Goal: Task Accomplishment & Management: Use online tool/utility

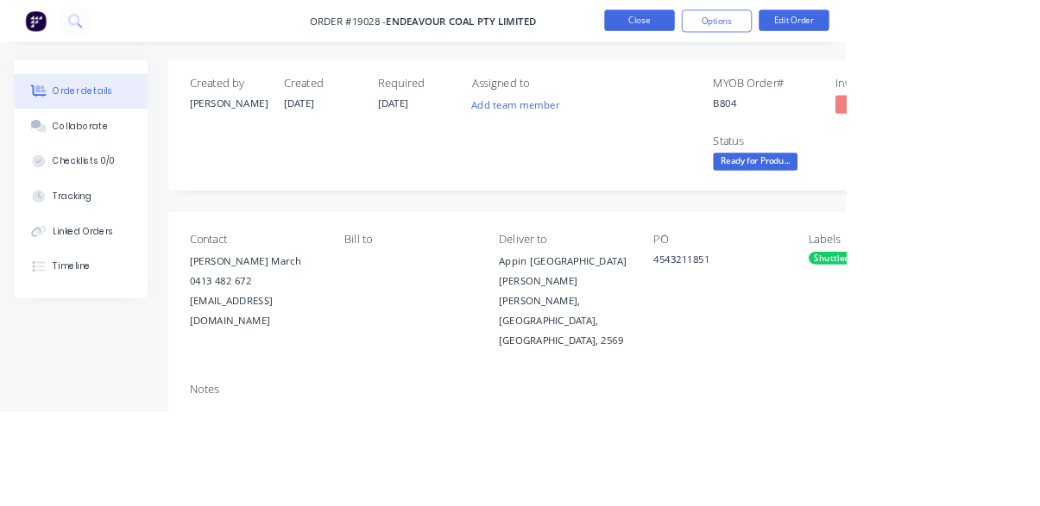
click at [829, 20] on button "Close" at bounding box center [786, 25] width 86 height 26
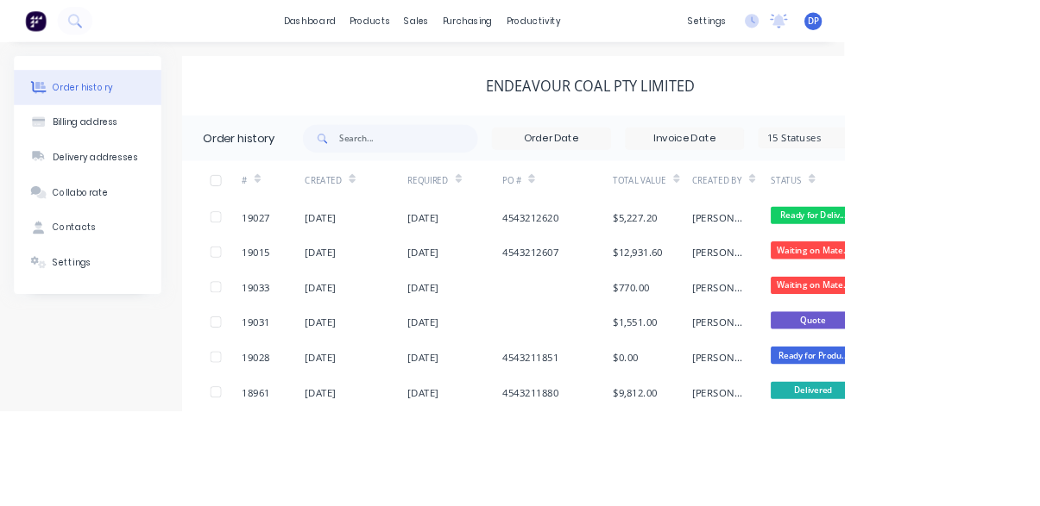
click at [104, 41] on div at bounding box center [57, 26] width 114 height 35
click at [93, 32] on icon at bounding box center [92, 25] width 16 height 16
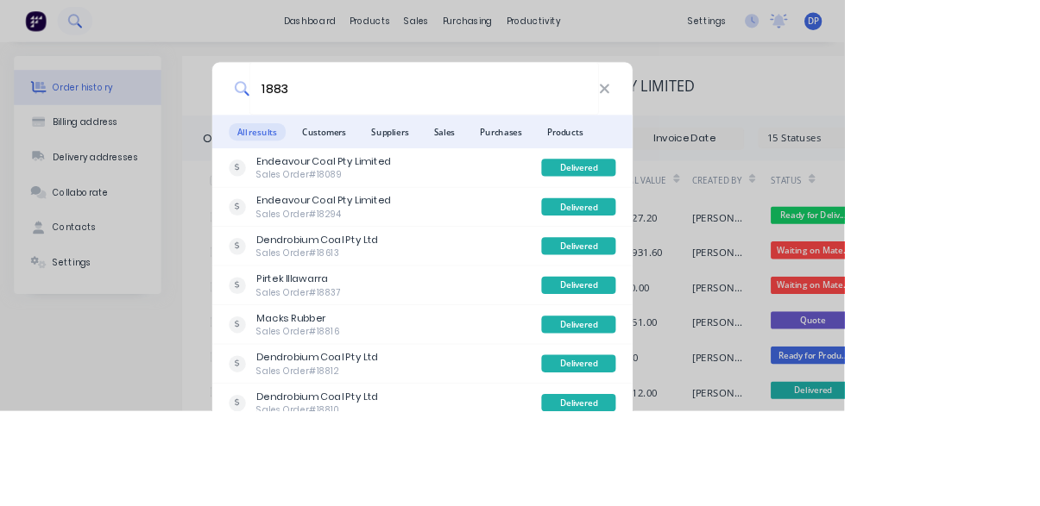
type input "18835"
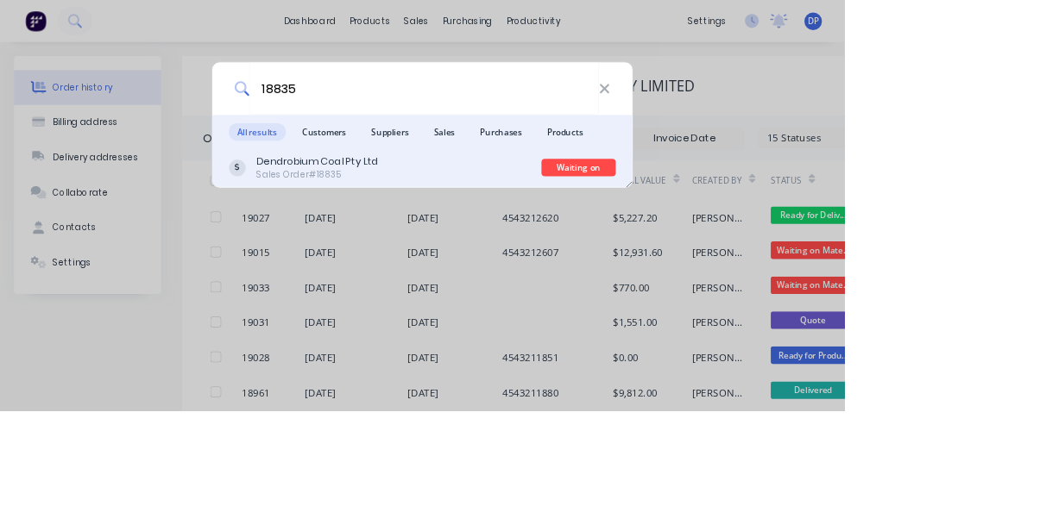
click at [597, 223] on div "Dendrobium Coal Pty Ltd Sales Order #18835" at bounding box center [474, 207] width 386 height 34
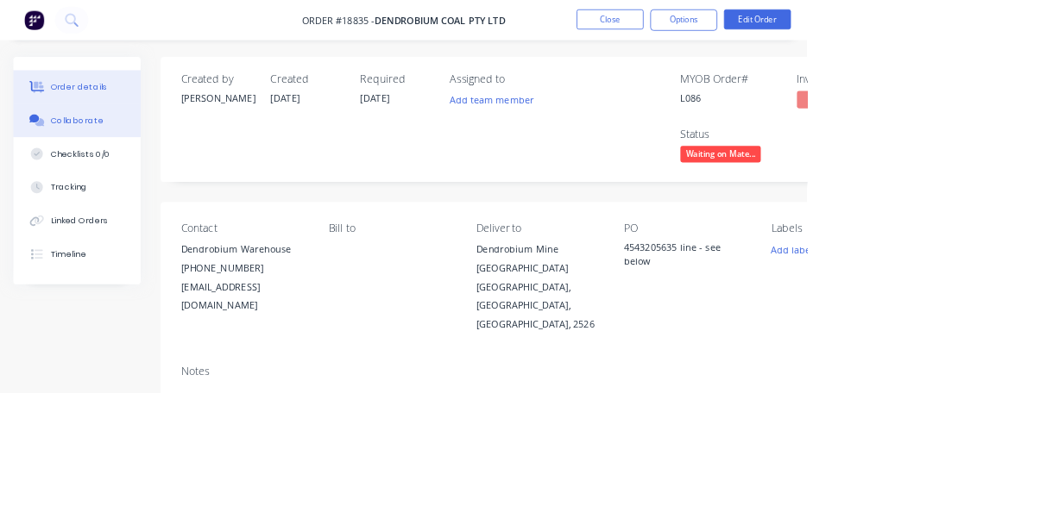
click at [83, 163] on button "Collaborate" at bounding box center [99, 155] width 164 height 43
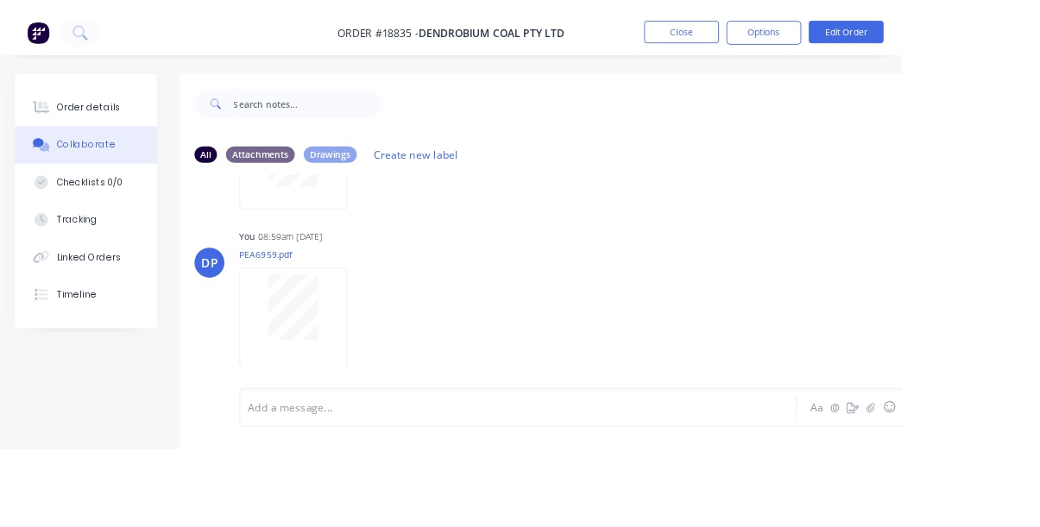
scroll to position [1318, 0]
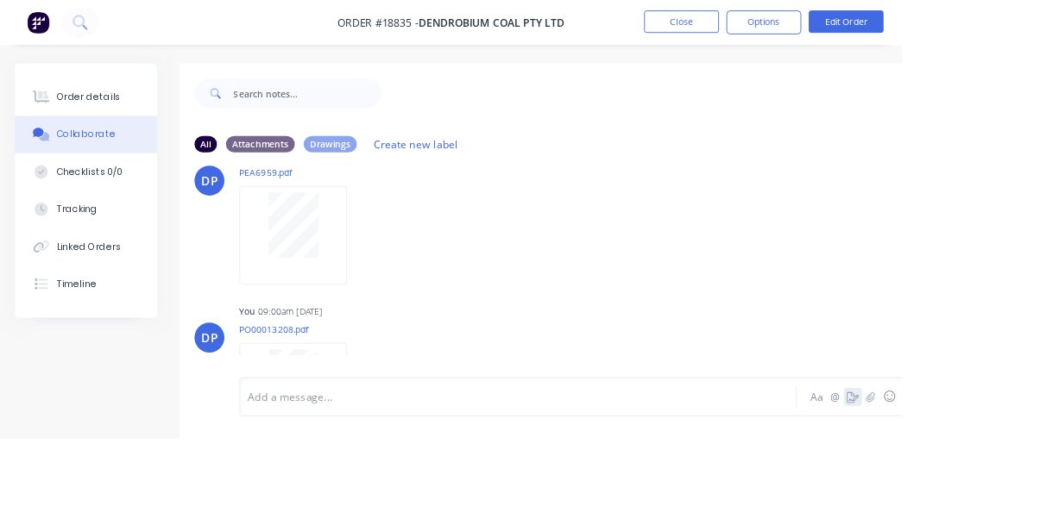
click at [994, 468] on button "button" at bounding box center [983, 458] width 21 height 21
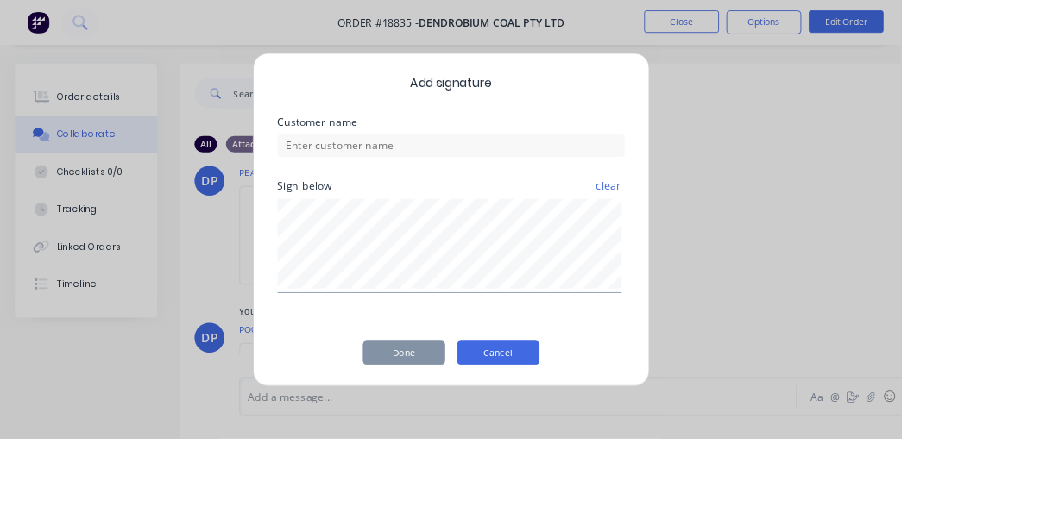
click at [622, 421] on button "Cancel" at bounding box center [574, 407] width 95 height 28
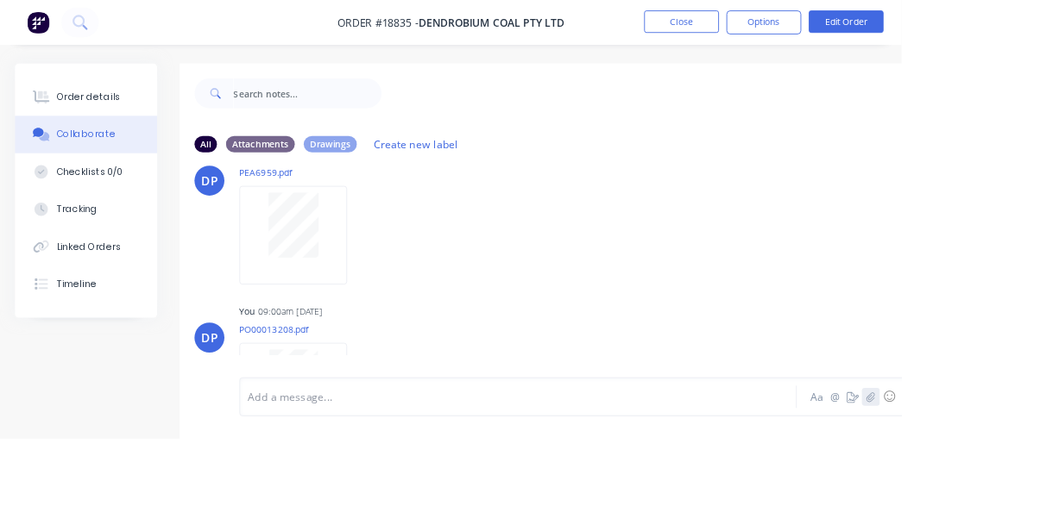
click at [1007, 463] on icon "button" at bounding box center [1003, 457] width 9 height 11
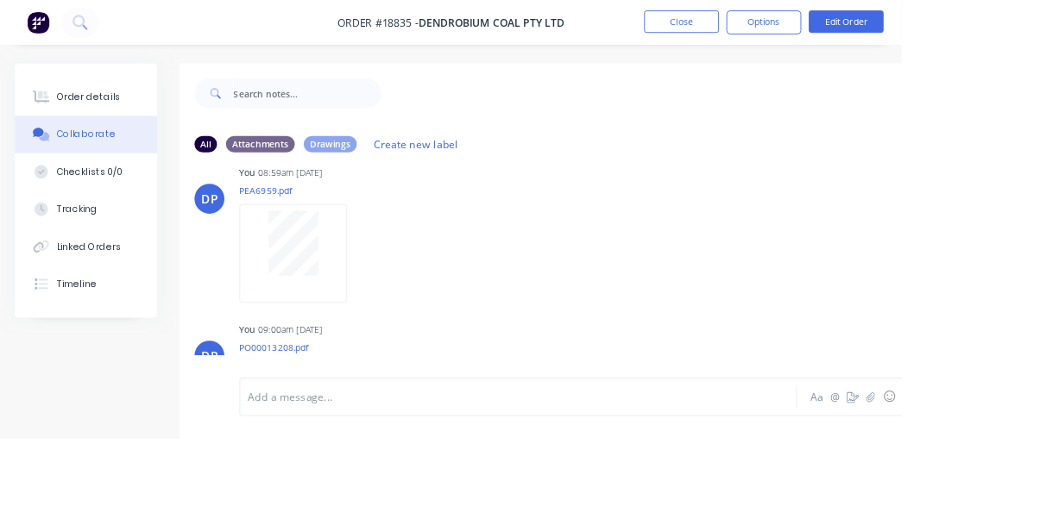
scroll to position [1318, 0]
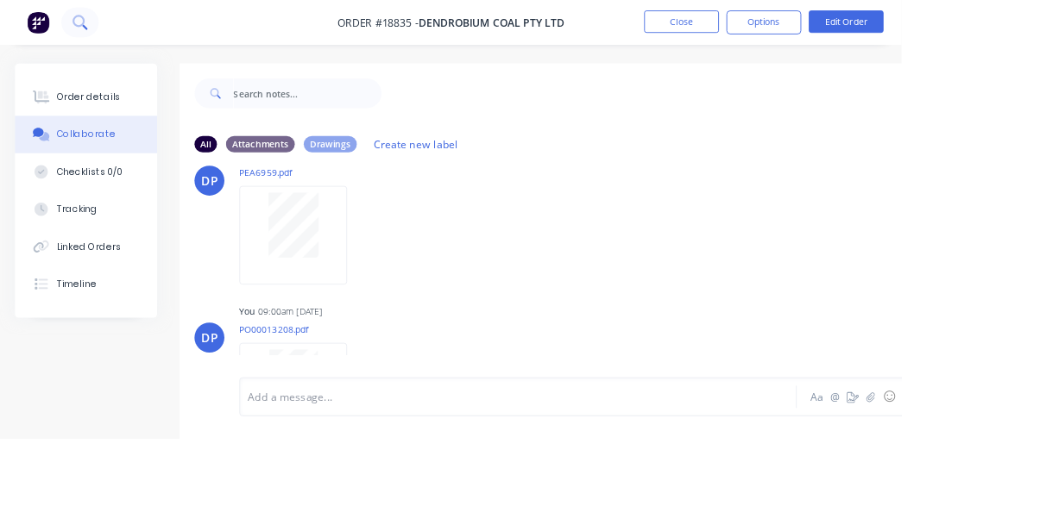
click at [92, 28] on icon at bounding box center [92, 25] width 16 height 16
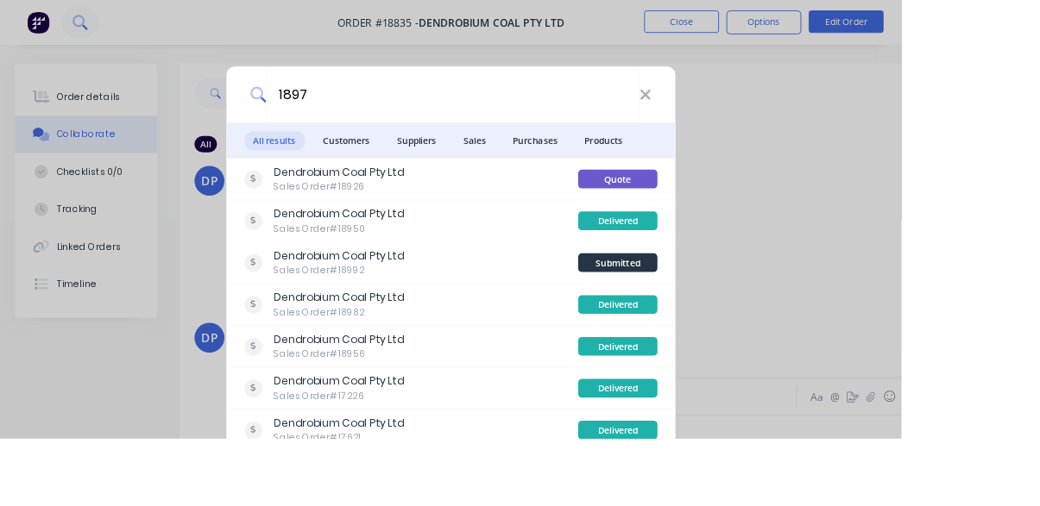
type input "18971"
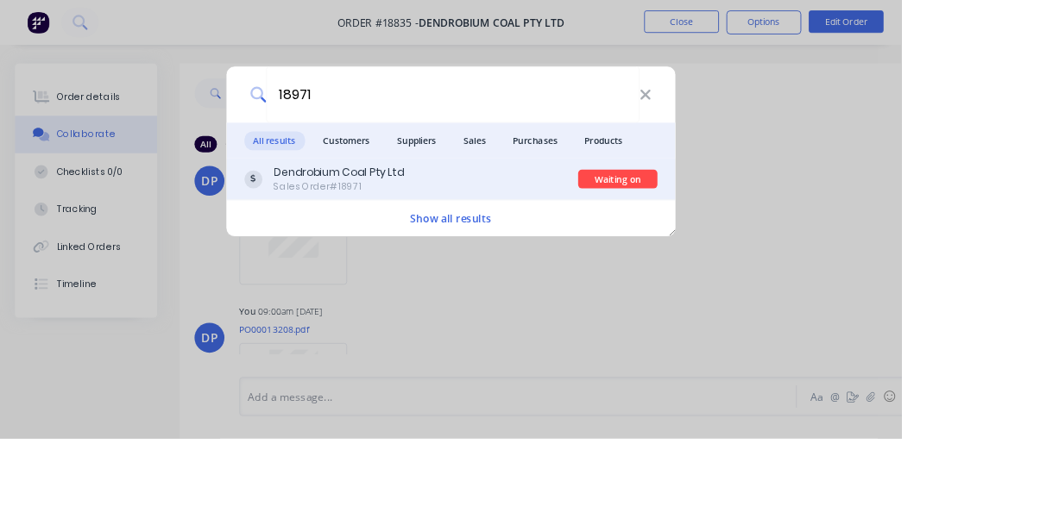
click at [667, 223] on div "Dendrobium Coal Pty Ltd Sales Order #18971" at bounding box center [474, 207] width 386 height 34
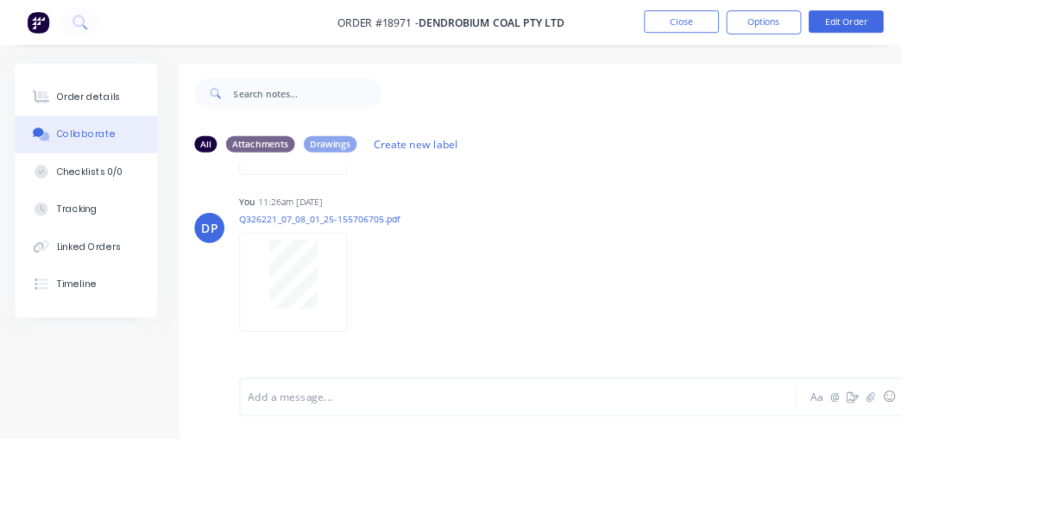
scroll to position [412, 0]
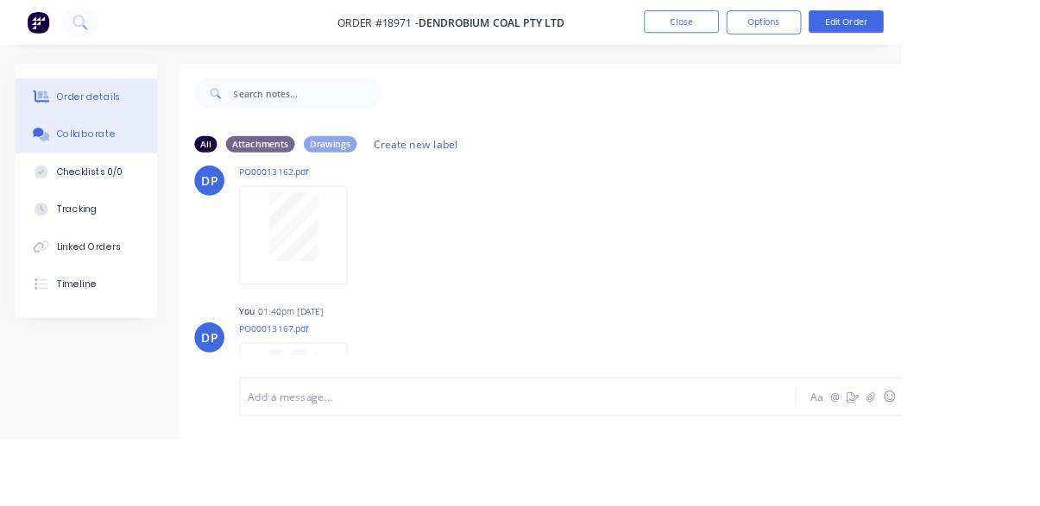
click at [69, 120] on button "Order details" at bounding box center [99, 112] width 164 height 43
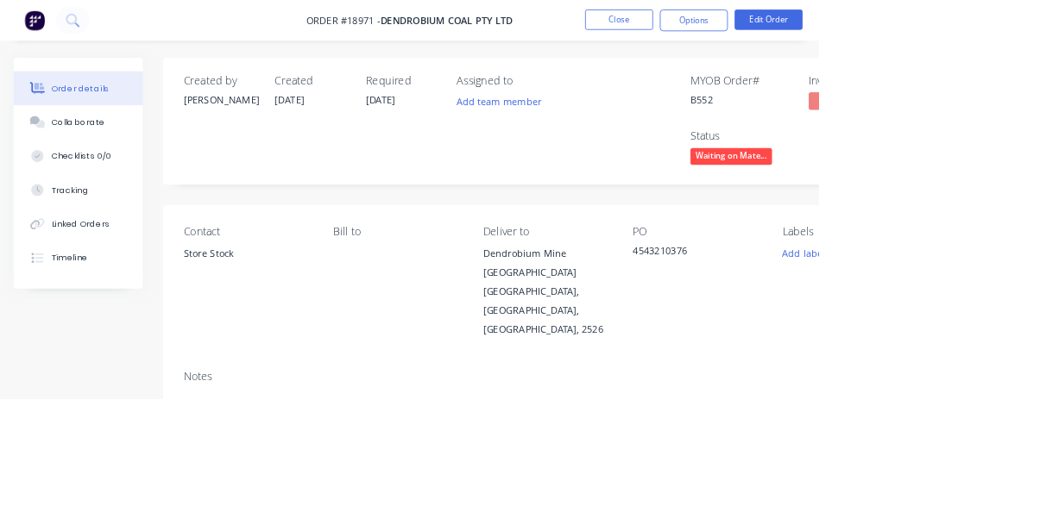
click at [944, 196] on span "Waiting on Mate..." at bounding box center [929, 199] width 104 height 22
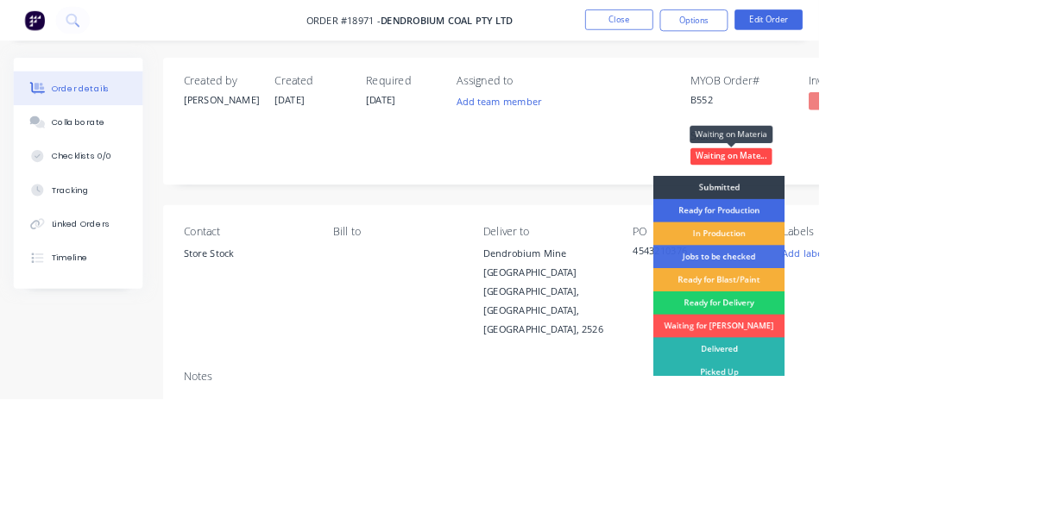
click at [947, 271] on div "Ready for Production" at bounding box center [912, 267] width 167 height 29
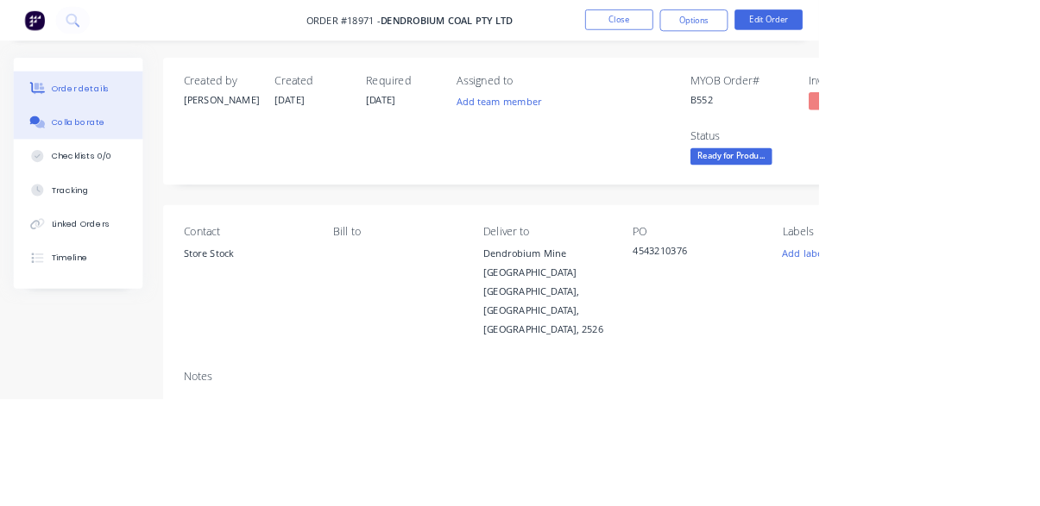
click at [90, 156] on div "Collaborate" at bounding box center [100, 156] width 68 height 16
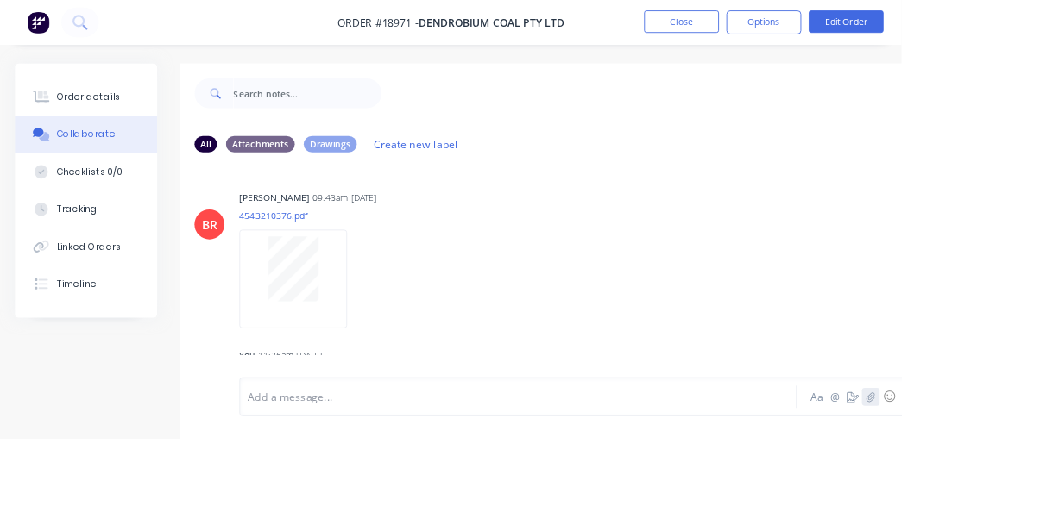
click at [1003, 464] on icon "button" at bounding box center [1004, 458] width 10 height 12
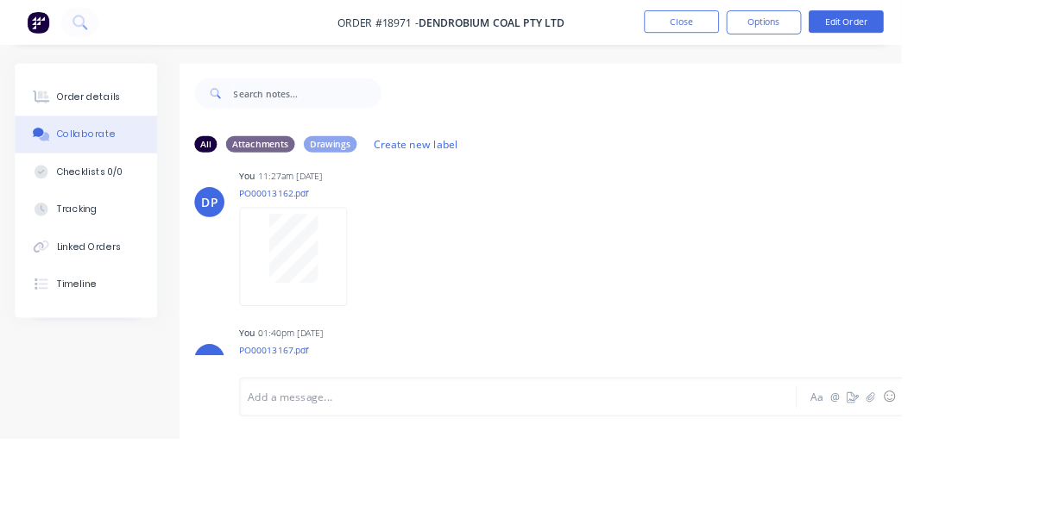
scroll to position [594, 0]
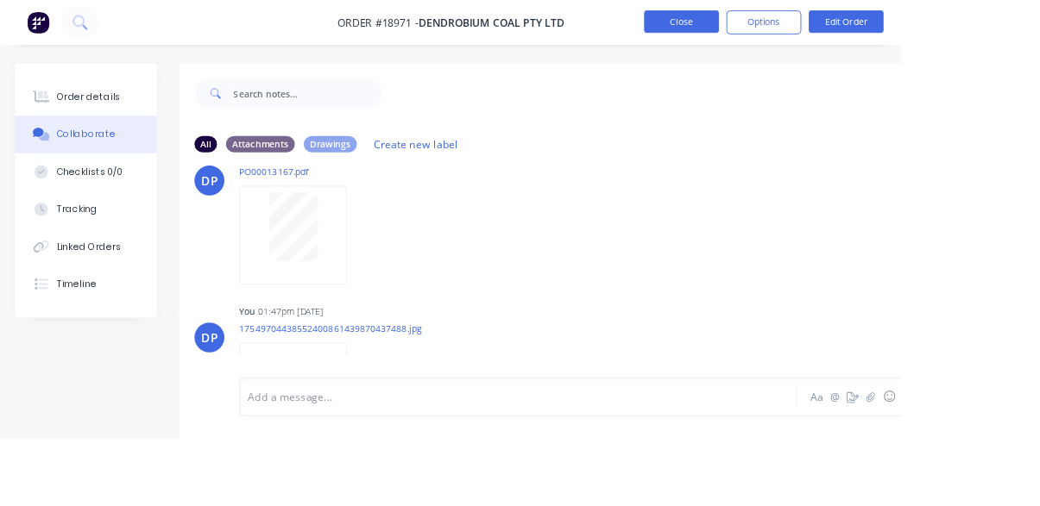
click at [829, 28] on button "Close" at bounding box center [786, 25] width 86 height 26
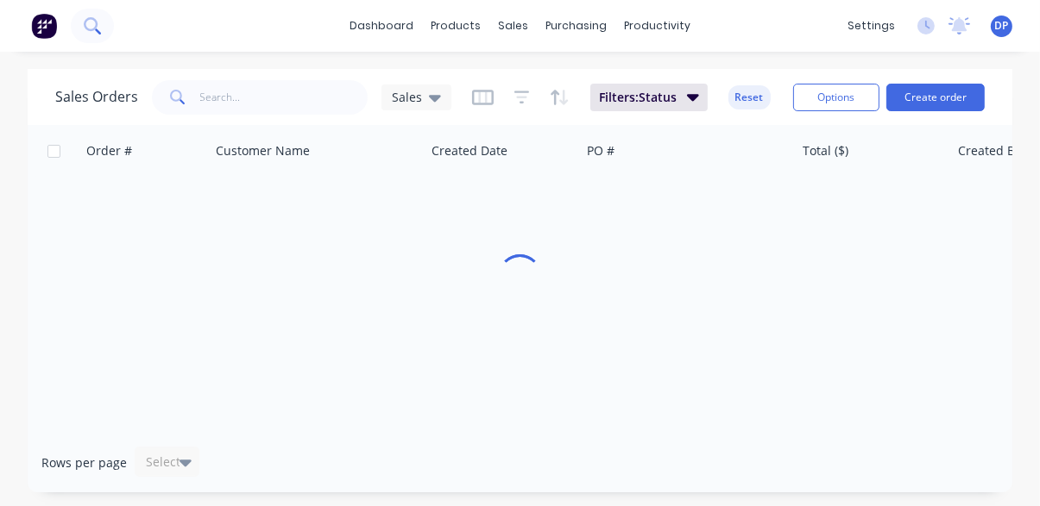
click at [85, 31] on icon at bounding box center [92, 25] width 16 height 16
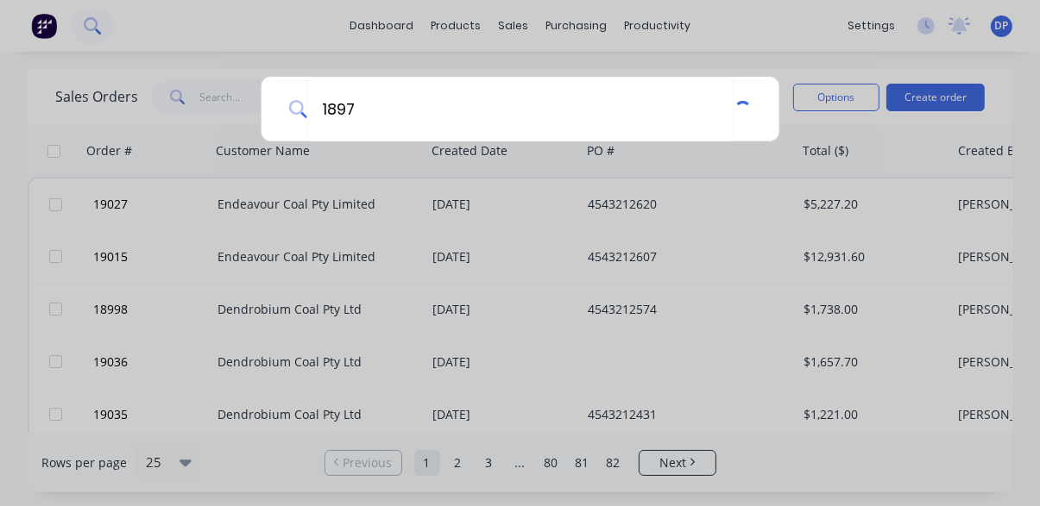
type input "18973"
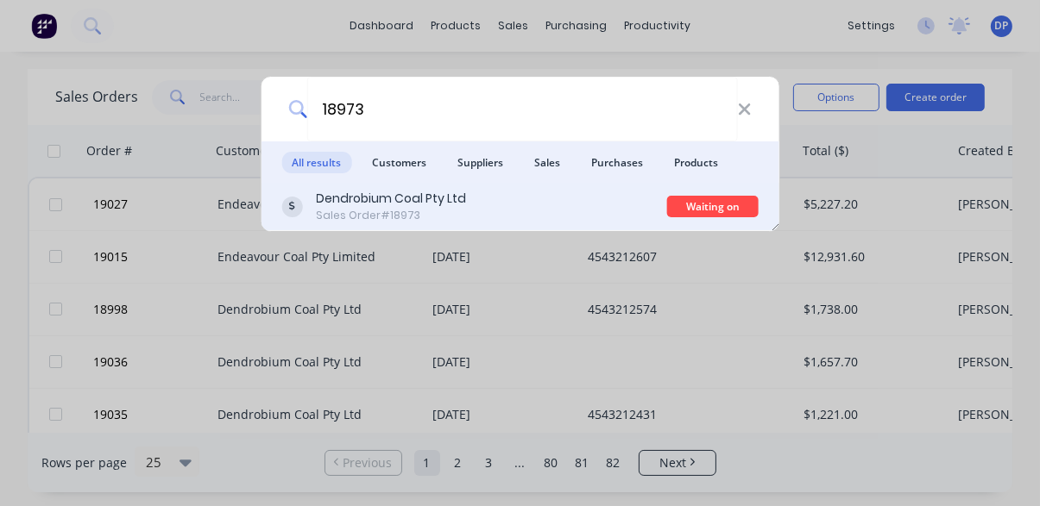
click at [475, 223] on div "Dendrobium Coal Pty Ltd Sales Order #18973" at bounding box center [474, 207] width 386 height 34
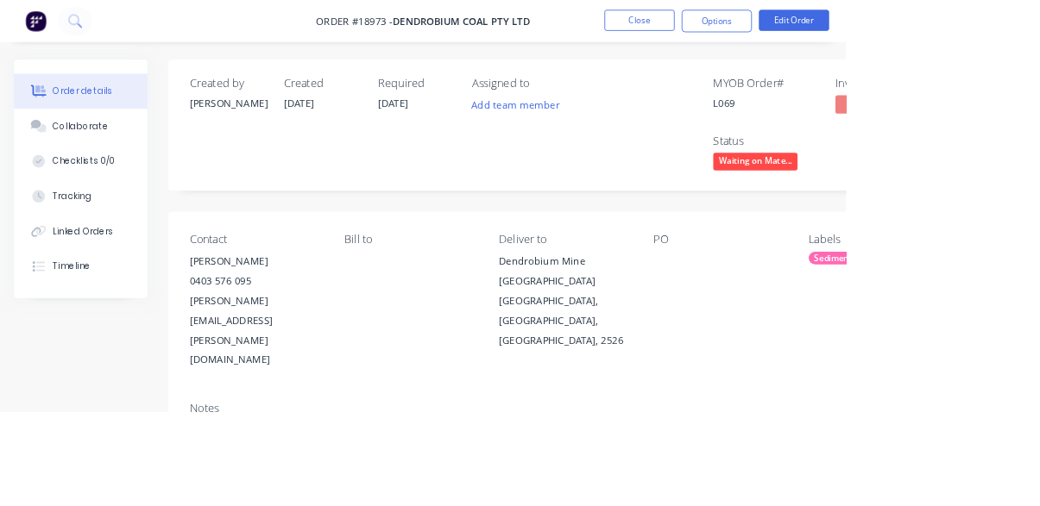
click at [954, 192] on span "Waiting on Mate..." at bounding box center [929, 199] width 104 height 22
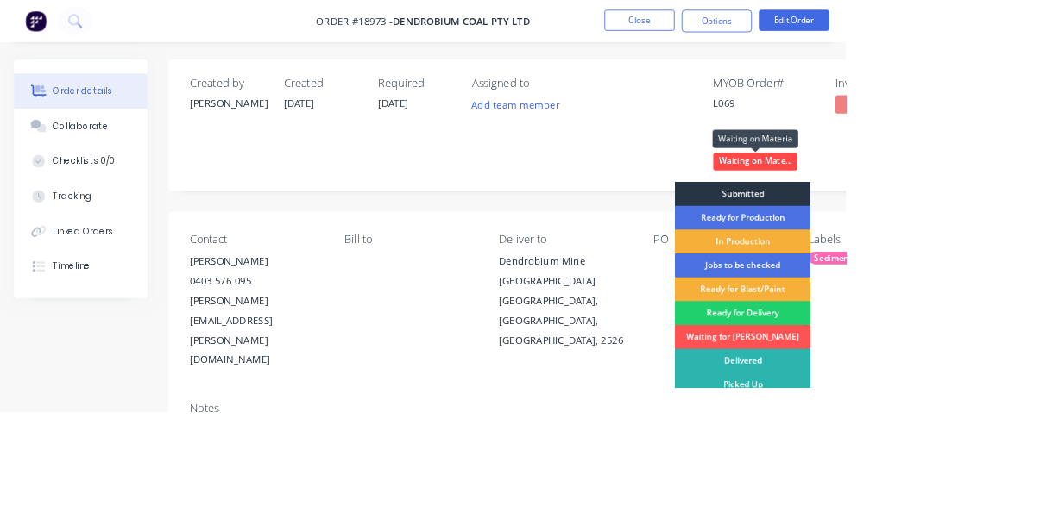
click at [956, 249] on div "Submitted" at bounding box center [912, 237] width 167 height 29
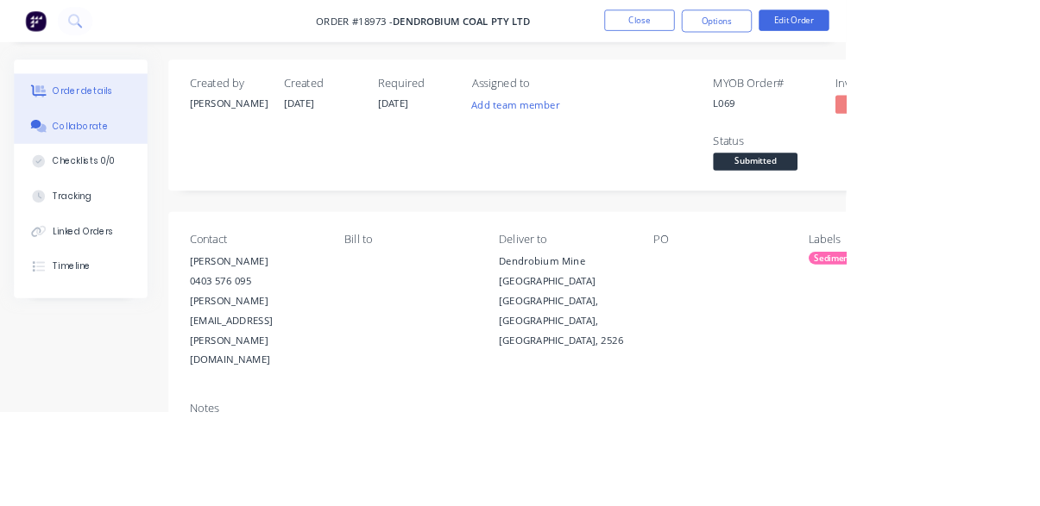
click at [85, 167] on button "Collaborate" at bounding box center [99, 155] width 164 height 43
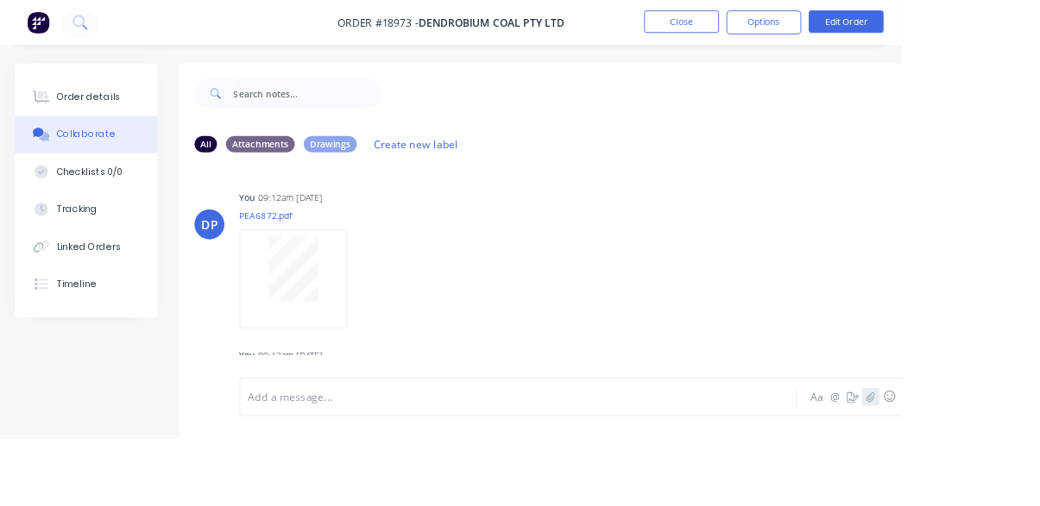
click at [1004, 463] on icon "button" at bounding box center [1003, 457] width 9 height 11
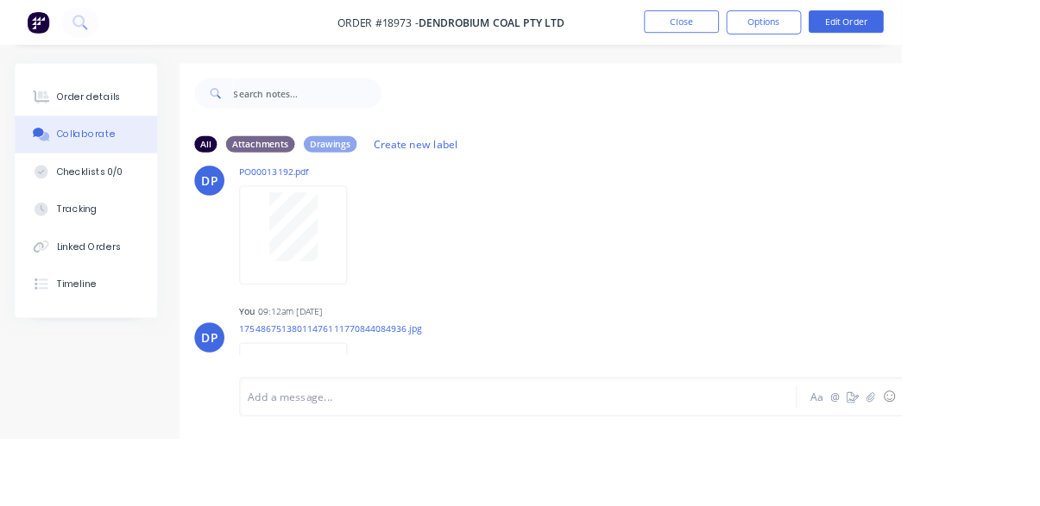
scroll to position [928, 0]
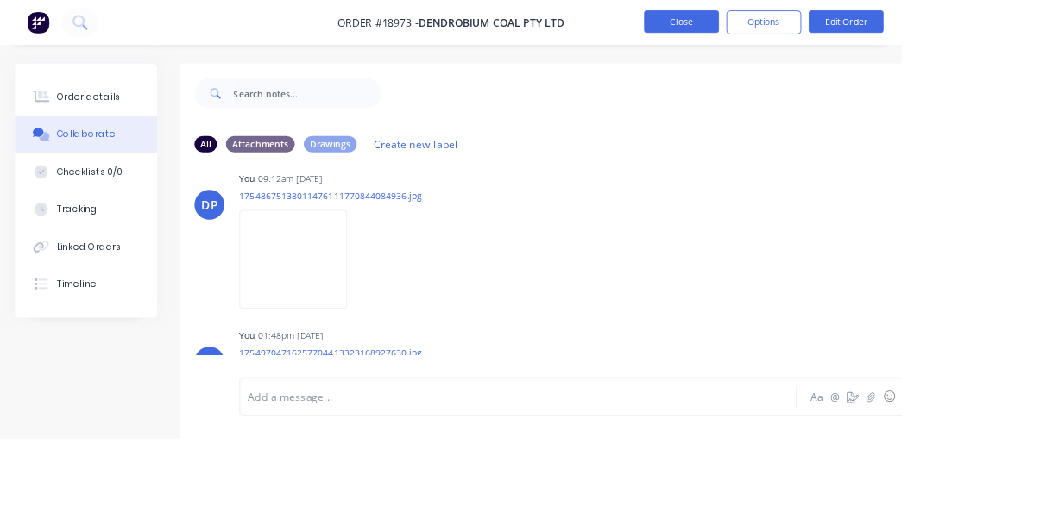
click at [829, 27] on button "Close" at bounding box center [786, 25] width 86 height 26
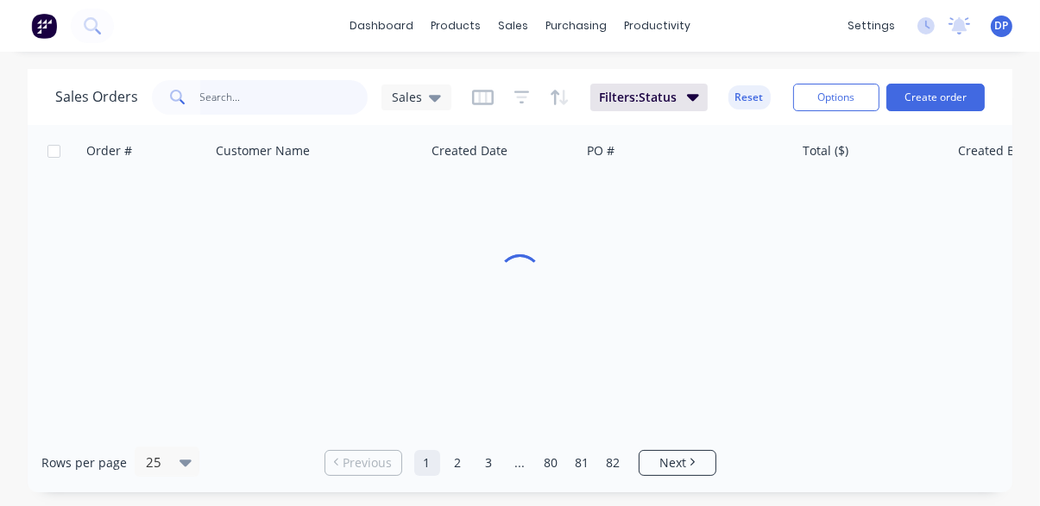
click at [284, 91] on input "text" at bounding box center [284, 97] width 168 height 35
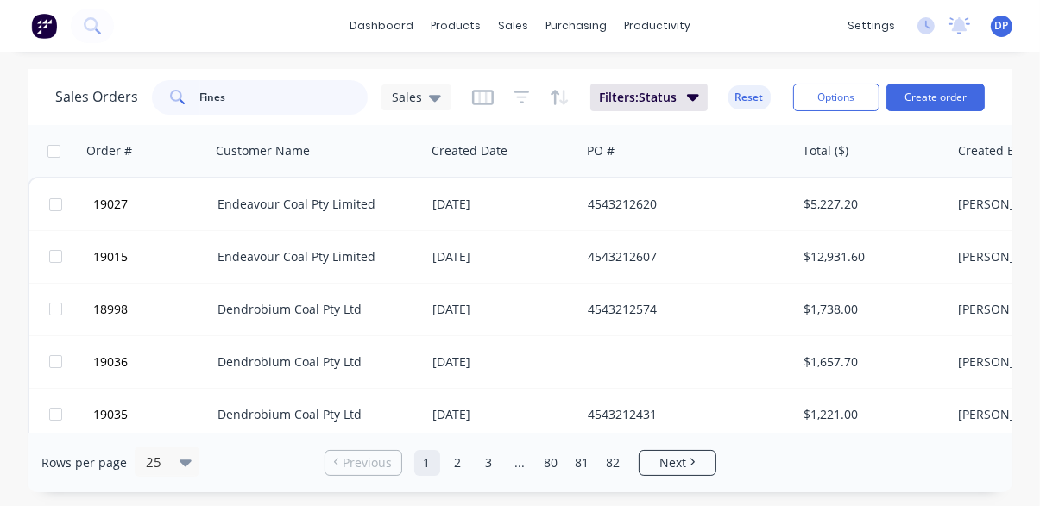
type input "Fines"
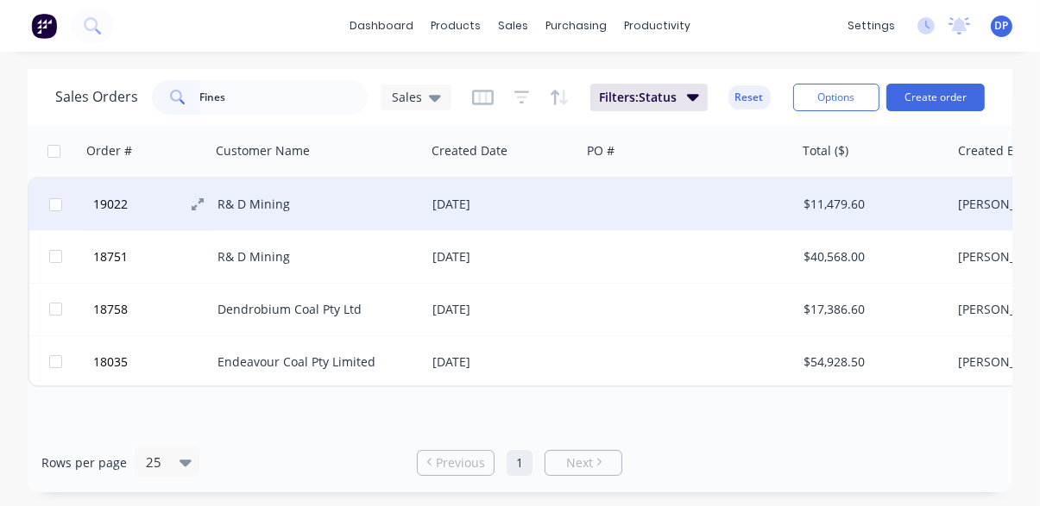
click at [129, 200] on button "19022" at bounding box center [152, 205] width 129 height 52
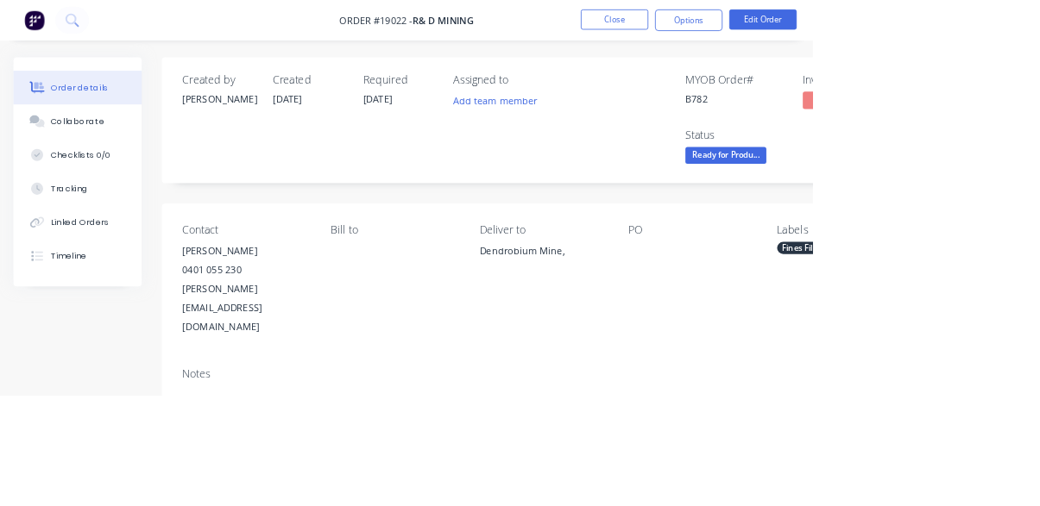
click at [934, 196] on span "Ready for Produ..." at bounding box center [929, 199] width 104 height 22
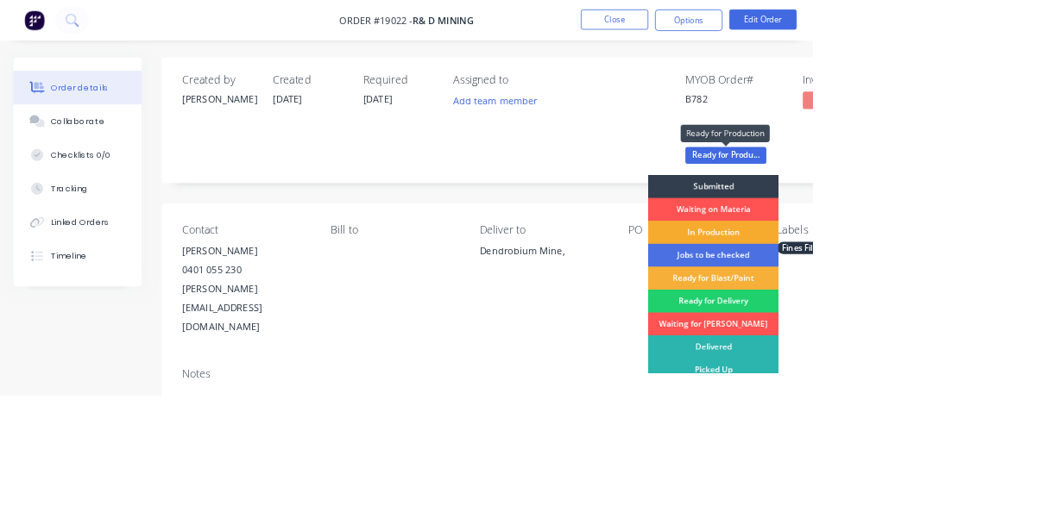
click at [935, 300] on div "In Production" at bounding box center [912, 296] width 167 height 29
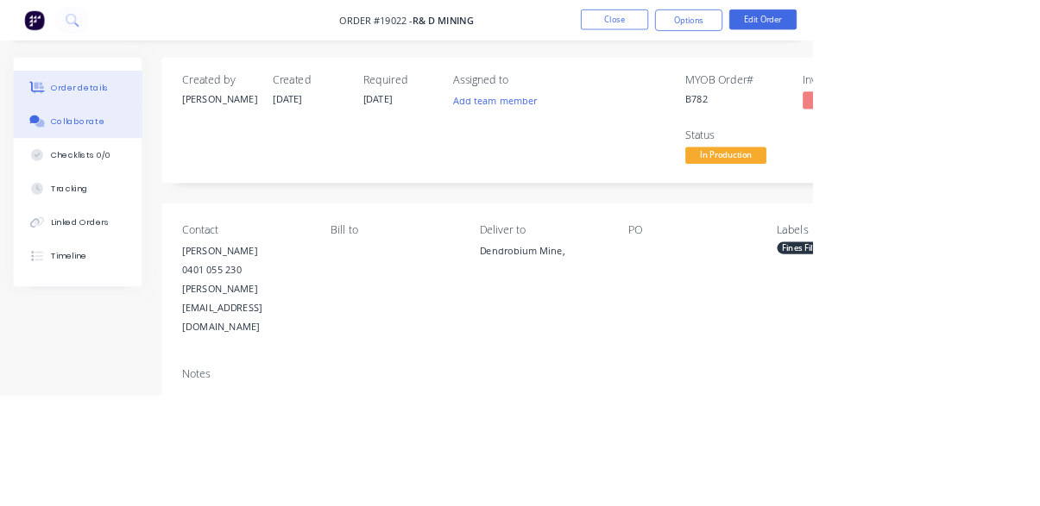
click at [72, 161] on div "Collaborate" at bounding box center [100, 156] width 68 height 16
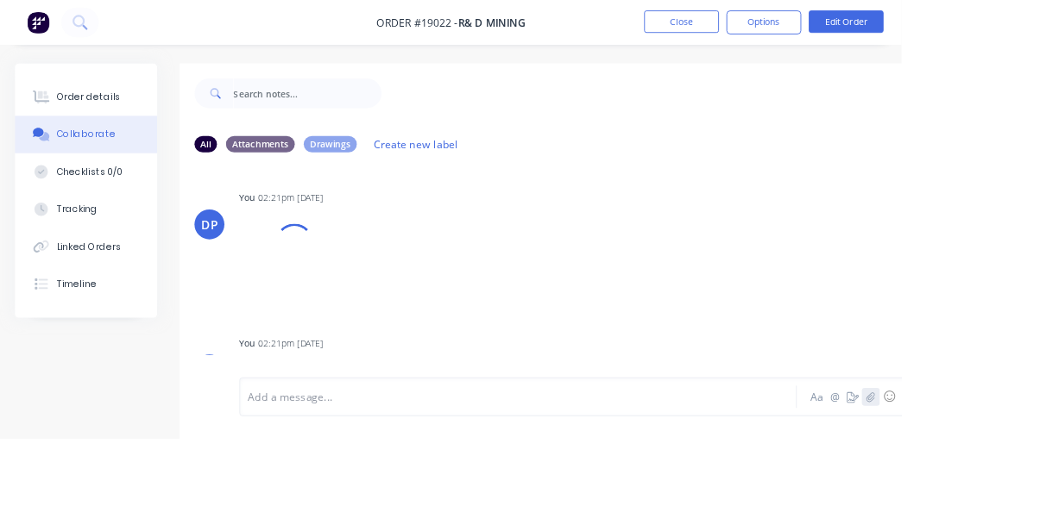
click at [1008, 464] on icon "button" at bounding box center [1004, 458] width 10 height 12
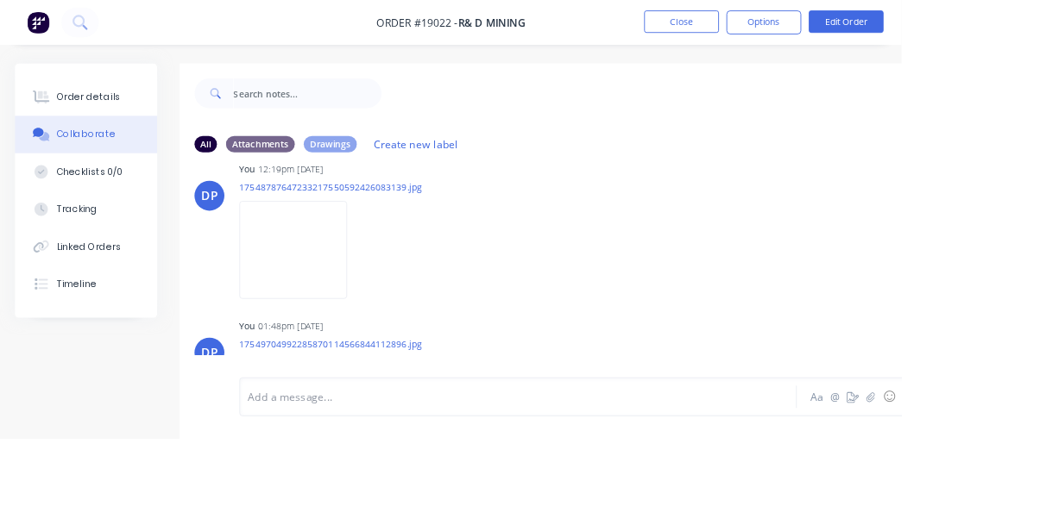
scroll to position [2312, 0]
